Goal: Information Seeking & Learning: Learn about a topic

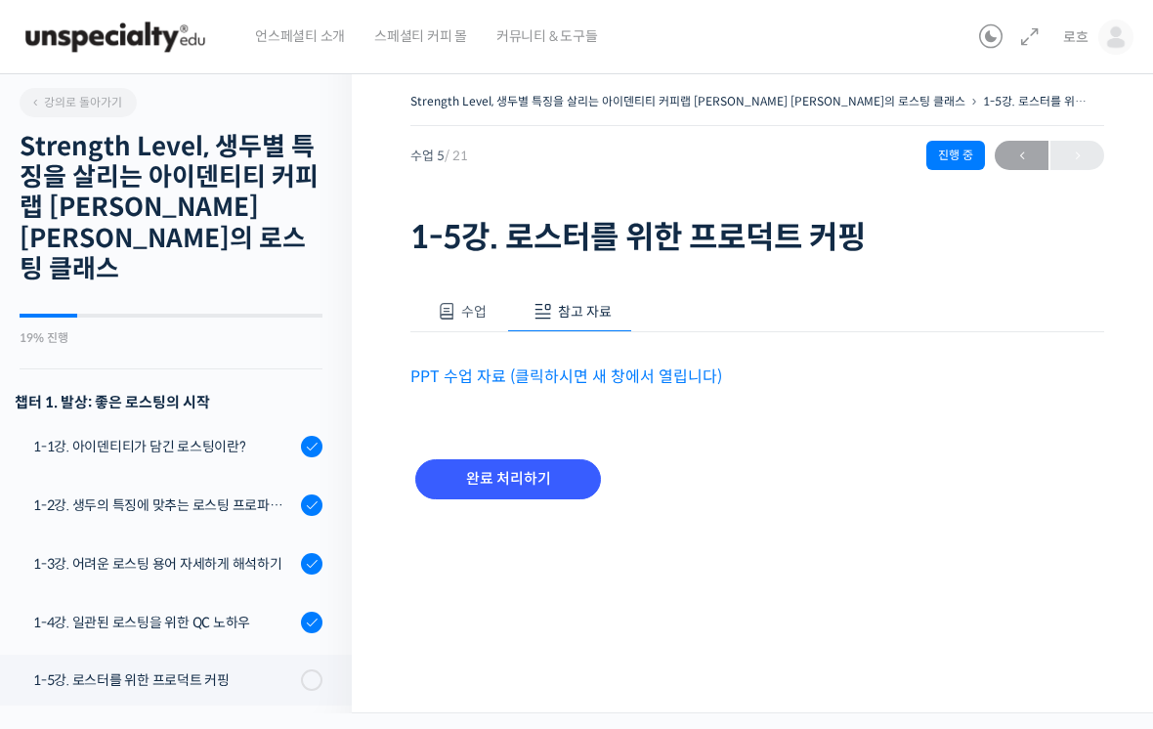
scroll to position [549, 0]
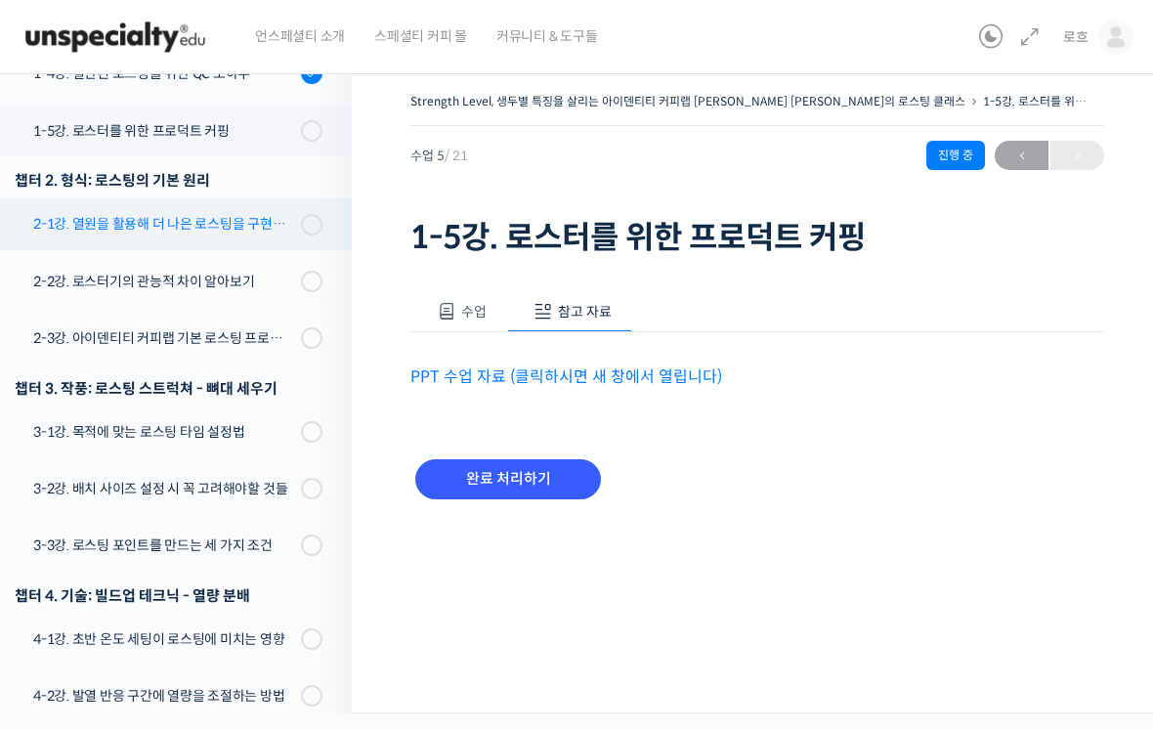
click at [108, 198] on link "2-1강. 열원을 활용해 더 나은 로스팅을 구현하는 방법" at bounding box center [170, 223] width 361 height 51
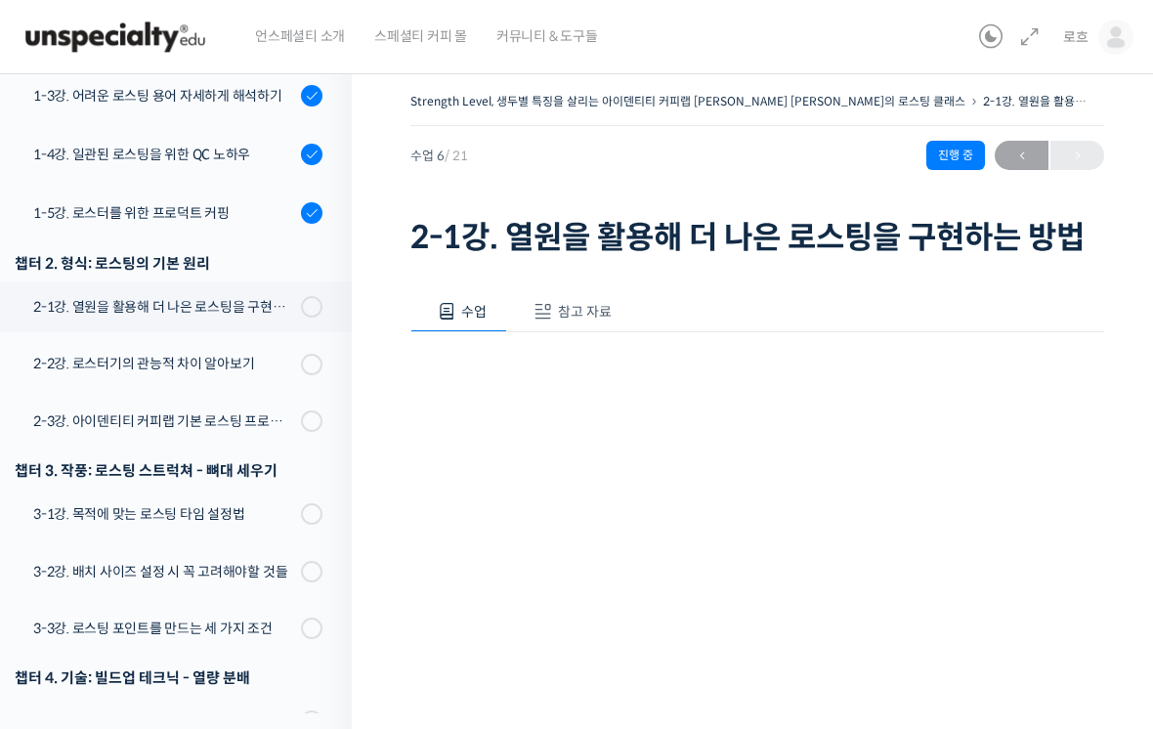
scroll to position [463, 0]
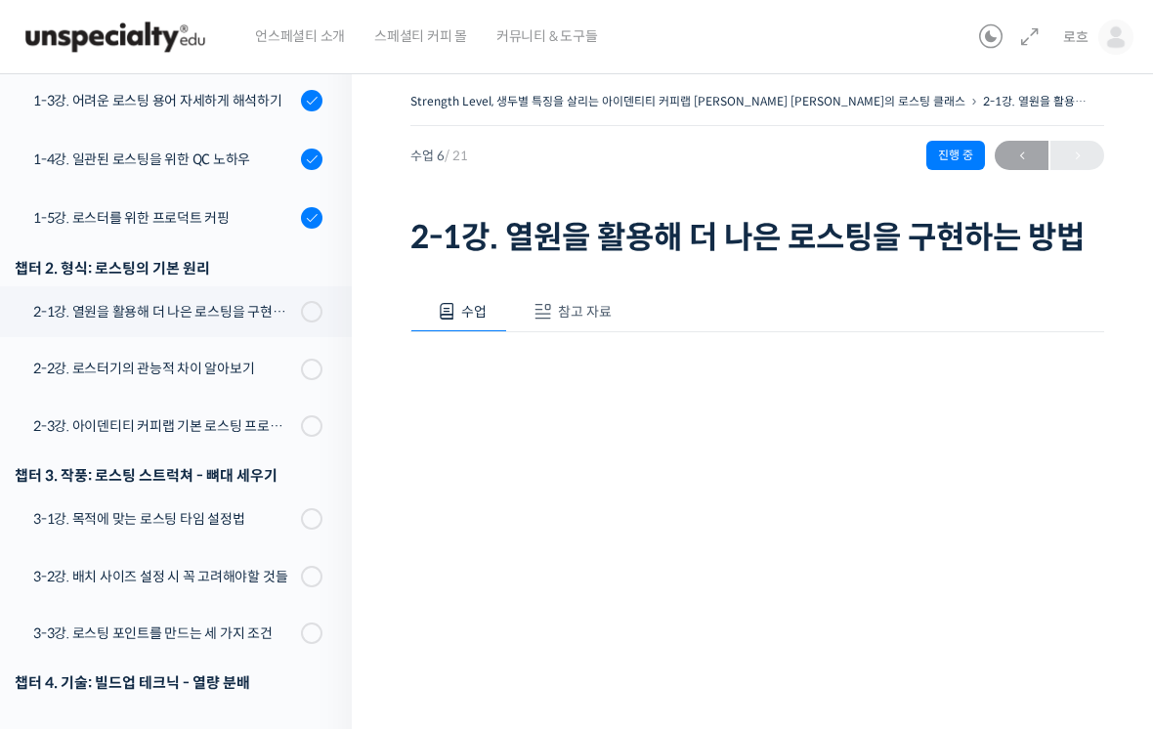
click at [597, 299] on button "참고 자료" at bounding box center [569, 311] width 125 height 41
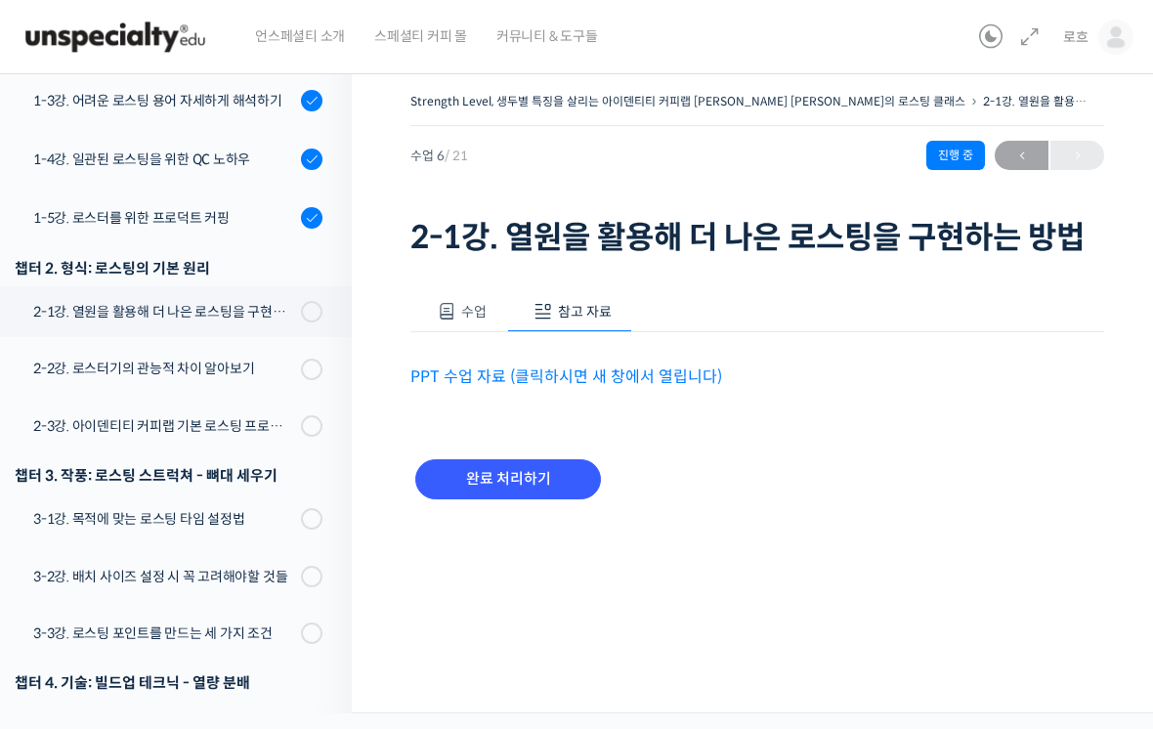
click at [646, 373] on link "PPT 수업 자료 (클릭하시면 새 창에서 열립니다)" at bounding box center [566, 376] width 312 height 21
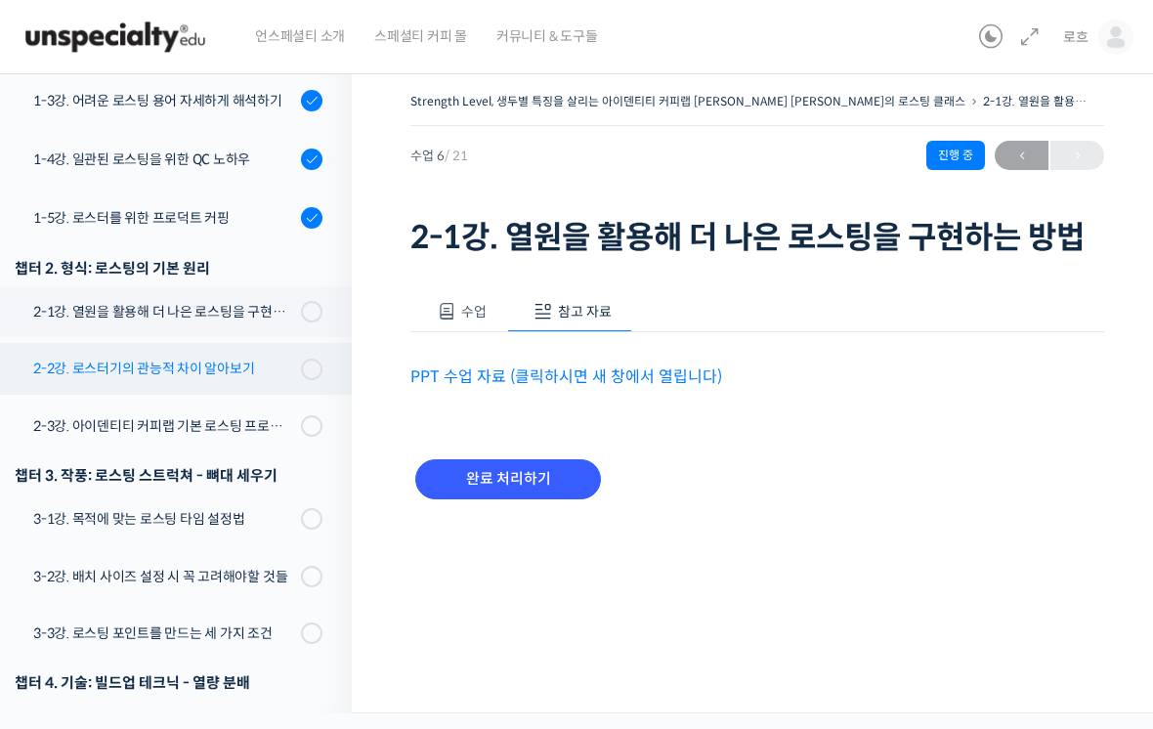
click at [106, 352] on link "2-2강. 로스터기의 관능적 차이 알아보기" at bounding box center [170, 368] width 361 height 51
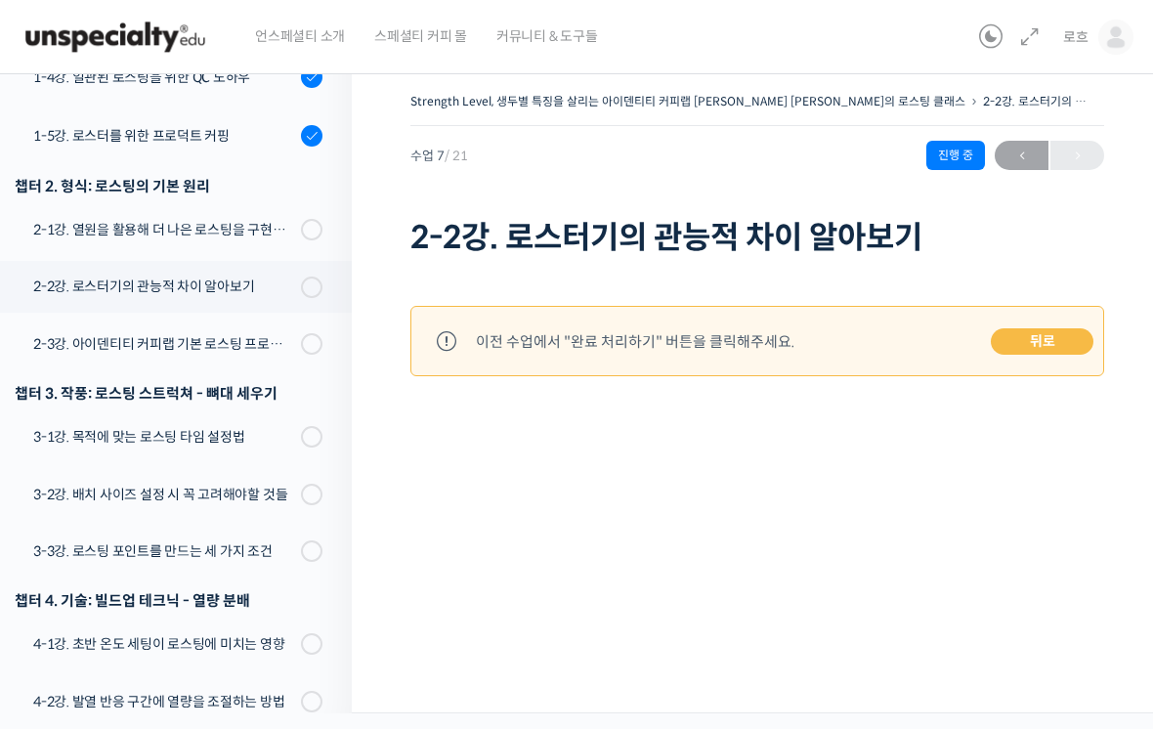
scroll to position [523, 0]
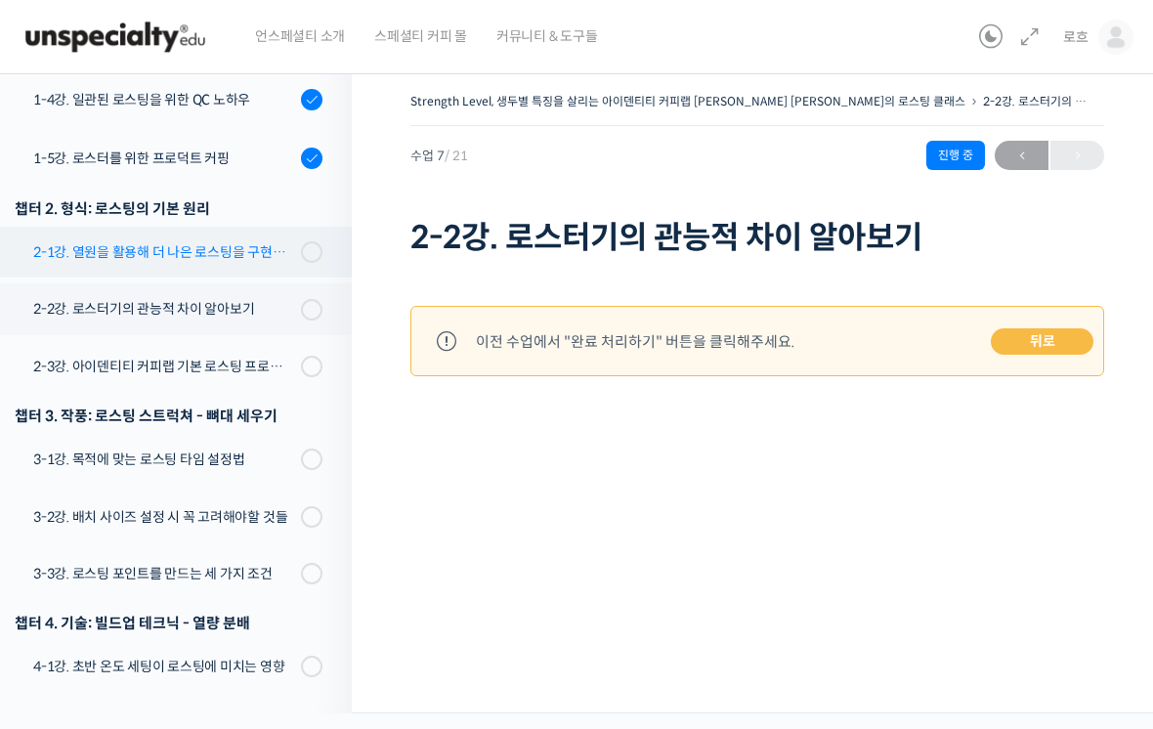
click at [101, 241] on div "2-1강. 열원을 활용해 더 나은 로스팅을 구현하는 방법" at bounding box center [164, 251] width 262 height 21
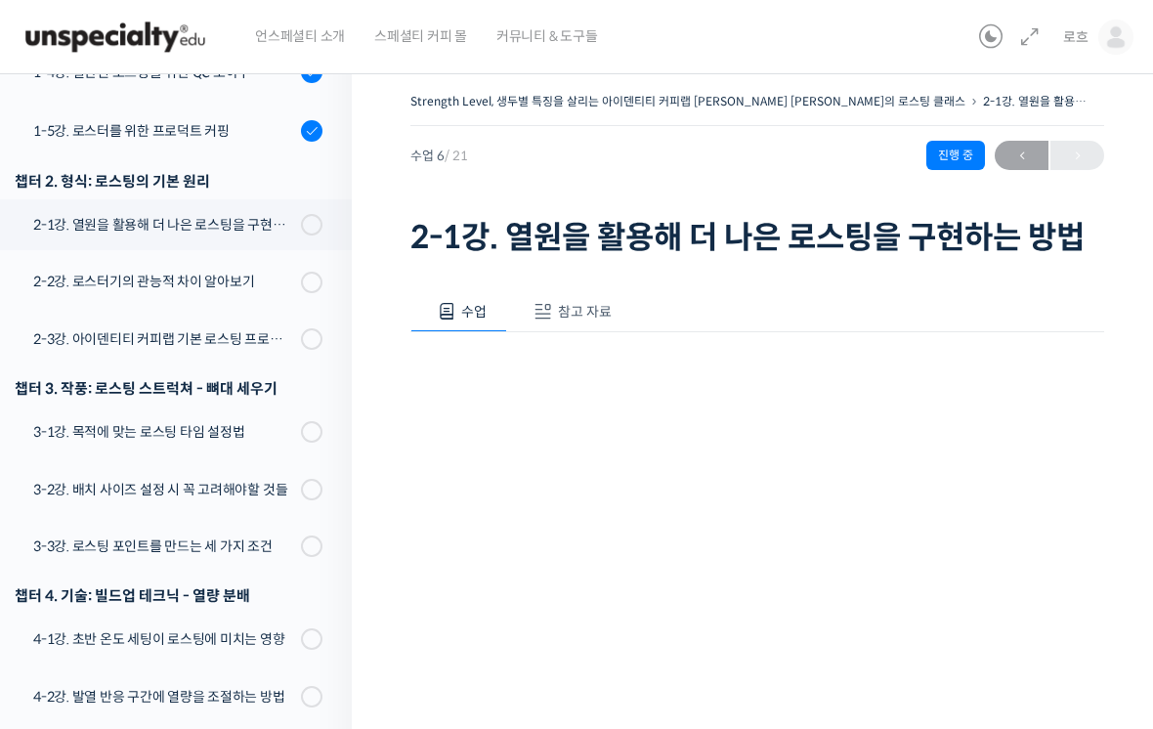
scroll to position [608, 0]
